Goal: Book appointment/travel/reservation

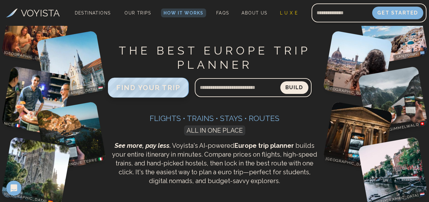
click at [169, 88] on span "FIND YOUR TRIP" at bounding box center [148, 88] width 64 height 8
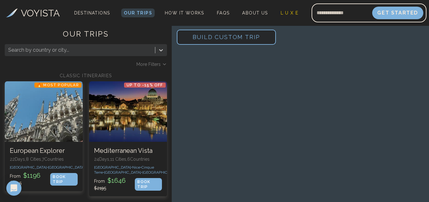
click at [202, 37] on span "Build Custom Trip" at bounding box center [226, 37] width 88 height 27
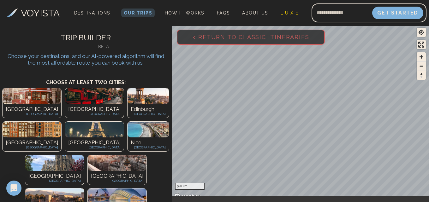
click at [61, 138] on div "[GEOGRAPHIC_DATA] [GEOGRAPHIC_DATA]" at bounding box center [32, 145] width 59 height 14
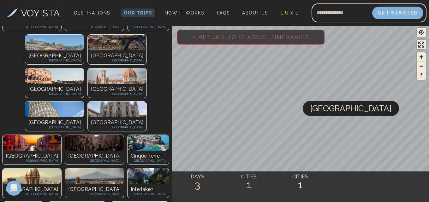
scroll to position [284, 0]
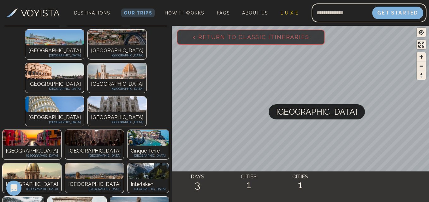
click at [193, 179] on h4 "DAYS" at bounding box center [197, 177] width 51 height 8
click at [201, 185] on h2 "3" at bounding box center [197, 184] width 51 height 11
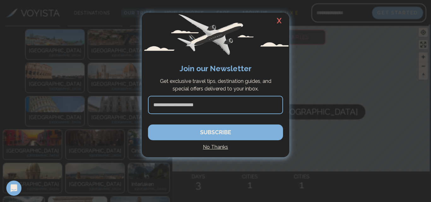
click at [280, 20] on h2 "X" at bounding box center [279, 21] width 20 height 16
